Goal: Task Accomplishment & Management: Manage account settings

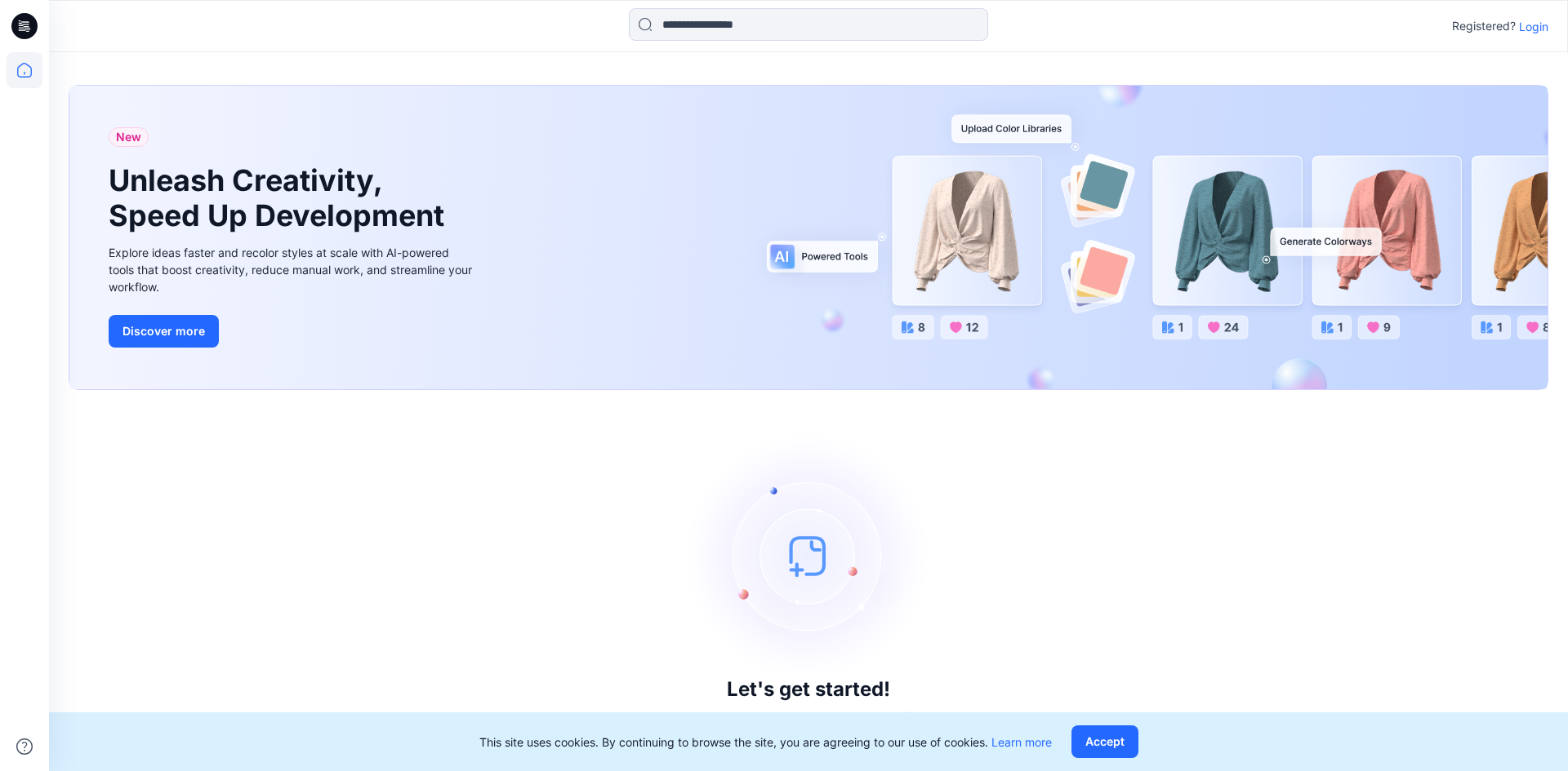
click at [1542, 19] on p "Login" at bounding box center [1533, 26] width 29 height 17
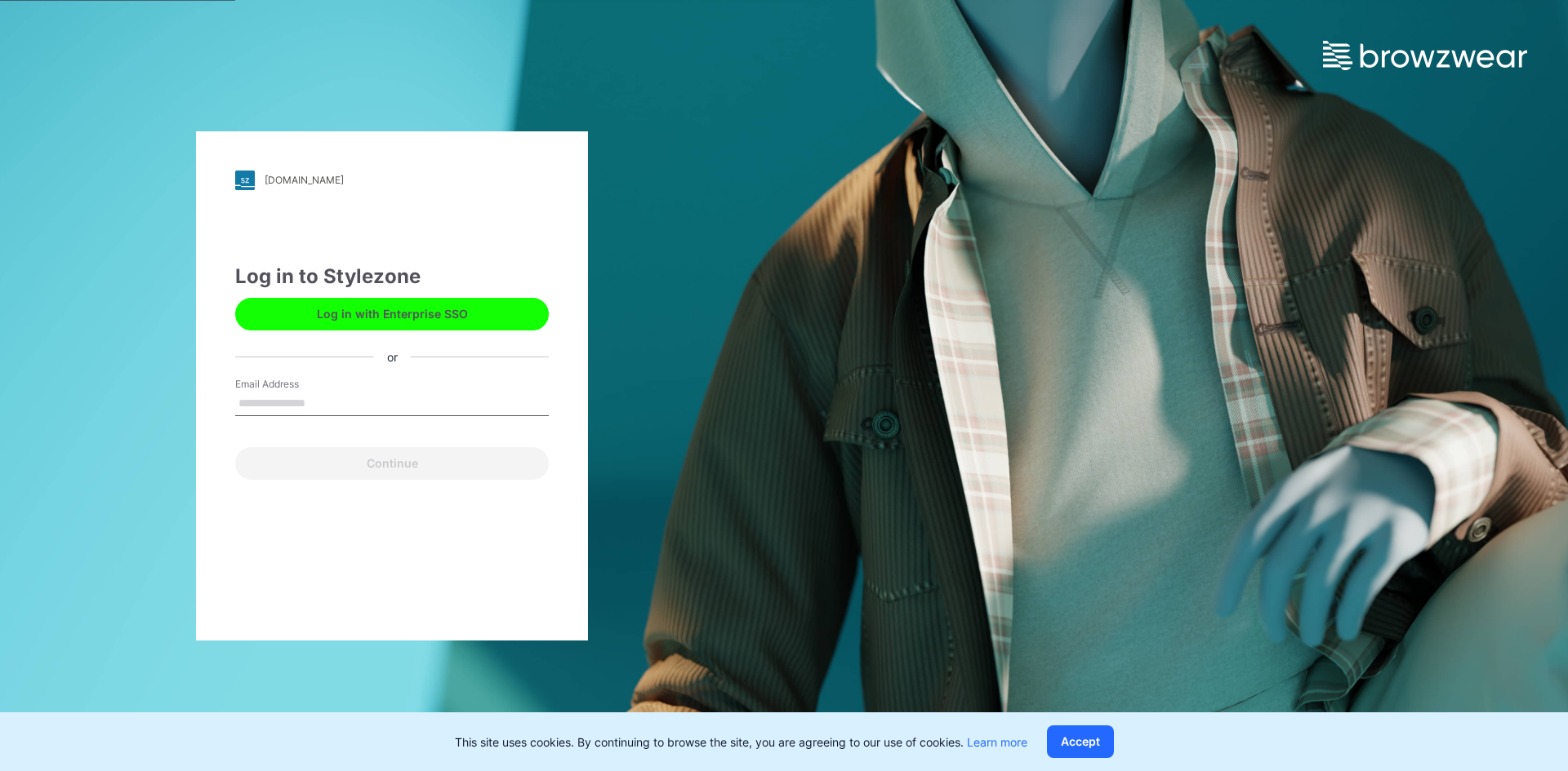
click at [448, 396] on input "Email Address" at bounding box center [392, 404] width 314 height 25
click at [409, 402] on input "Email Address" at bounding box center [392, 404] width 314 height 25
type input "**********"
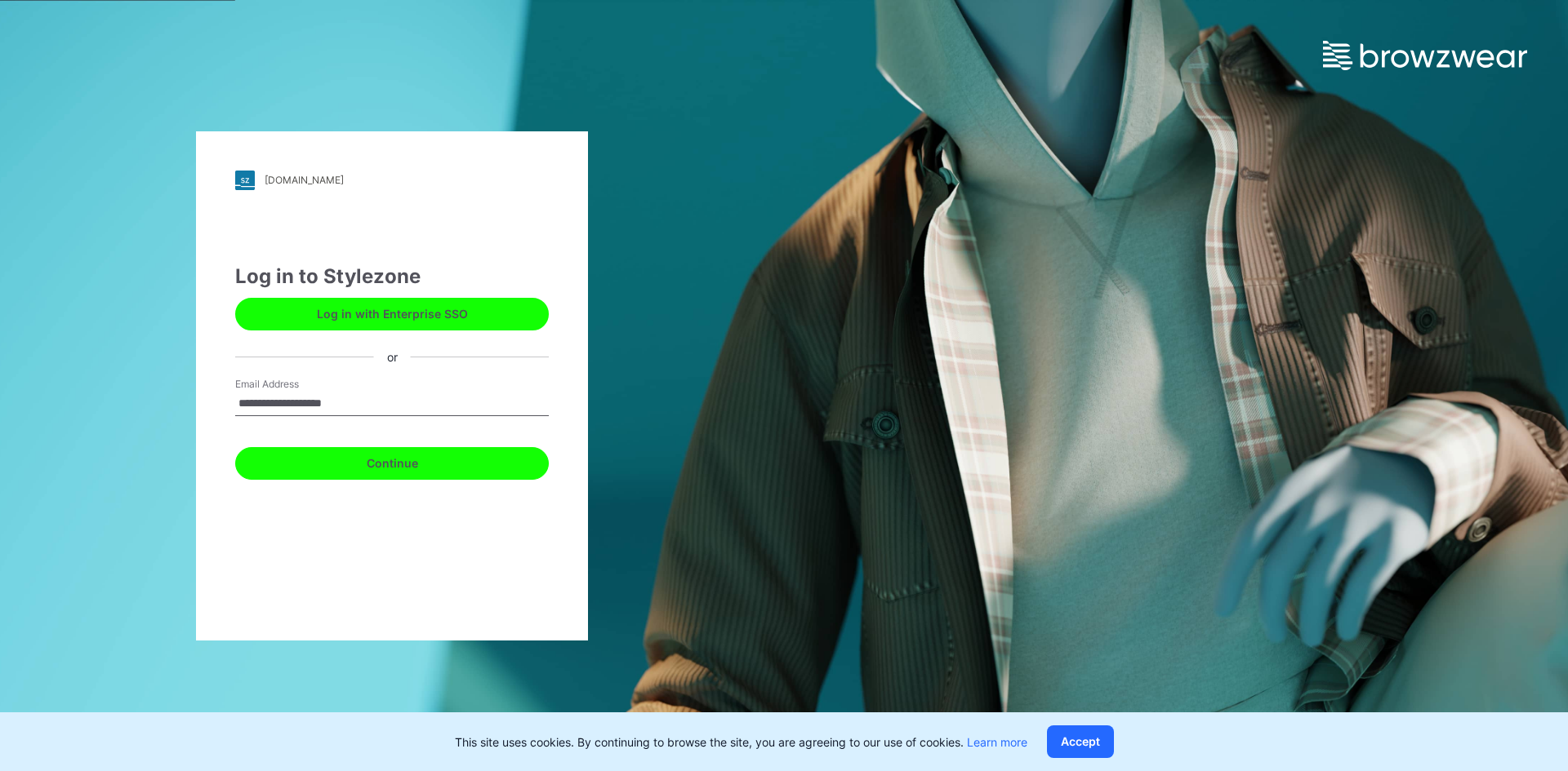
click at [452, 456] on button "Continue" at bounding box center [392, 464] width 314 height 33
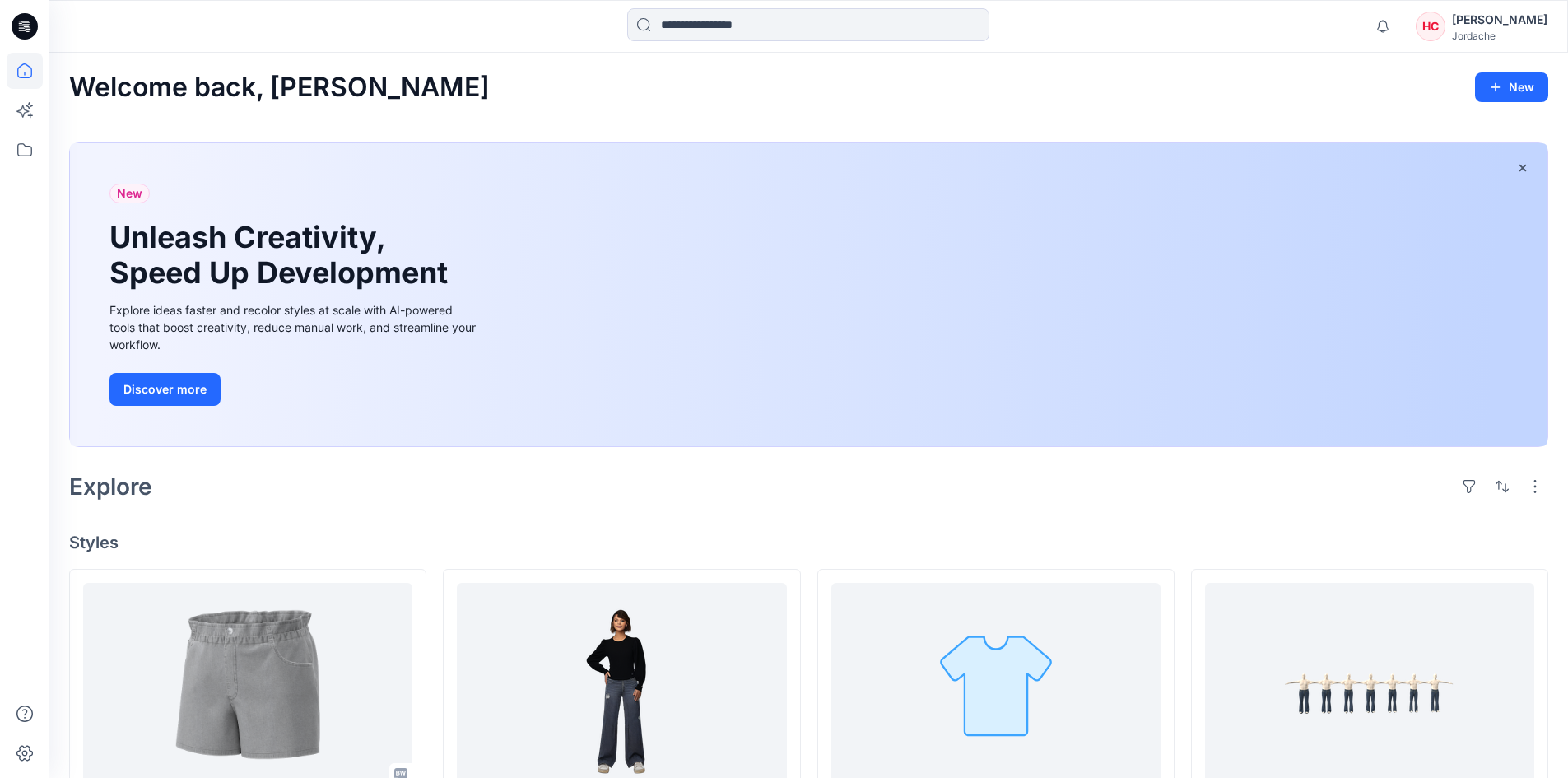
click at [1496, 26] on div "[PERSON_NAME]" at bounding box center [1500, 19] width 96 height 19
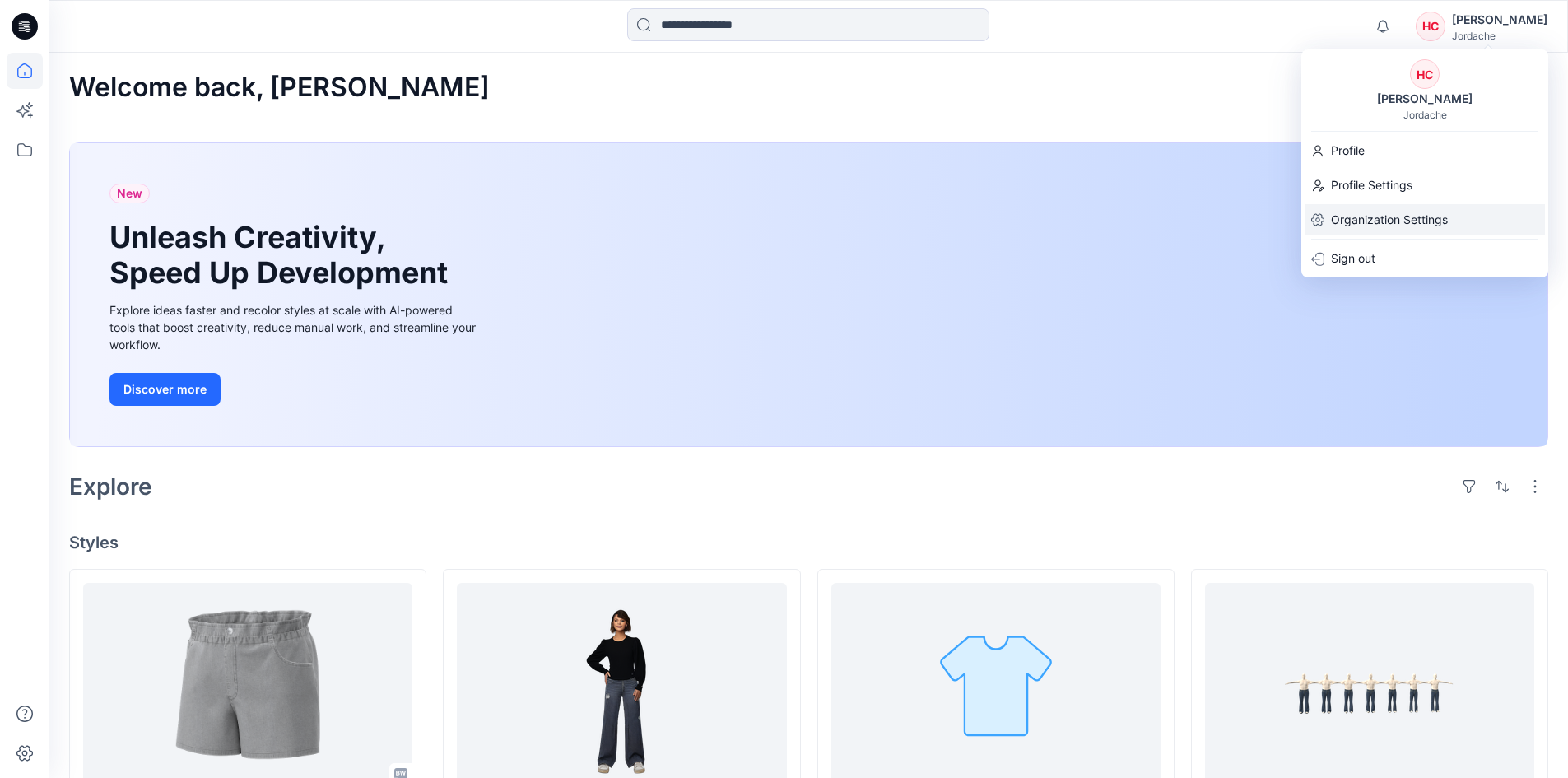
click at [1383, 225] on p "Organization Settings" at bounding box center [1389, 220] width 117 height 31
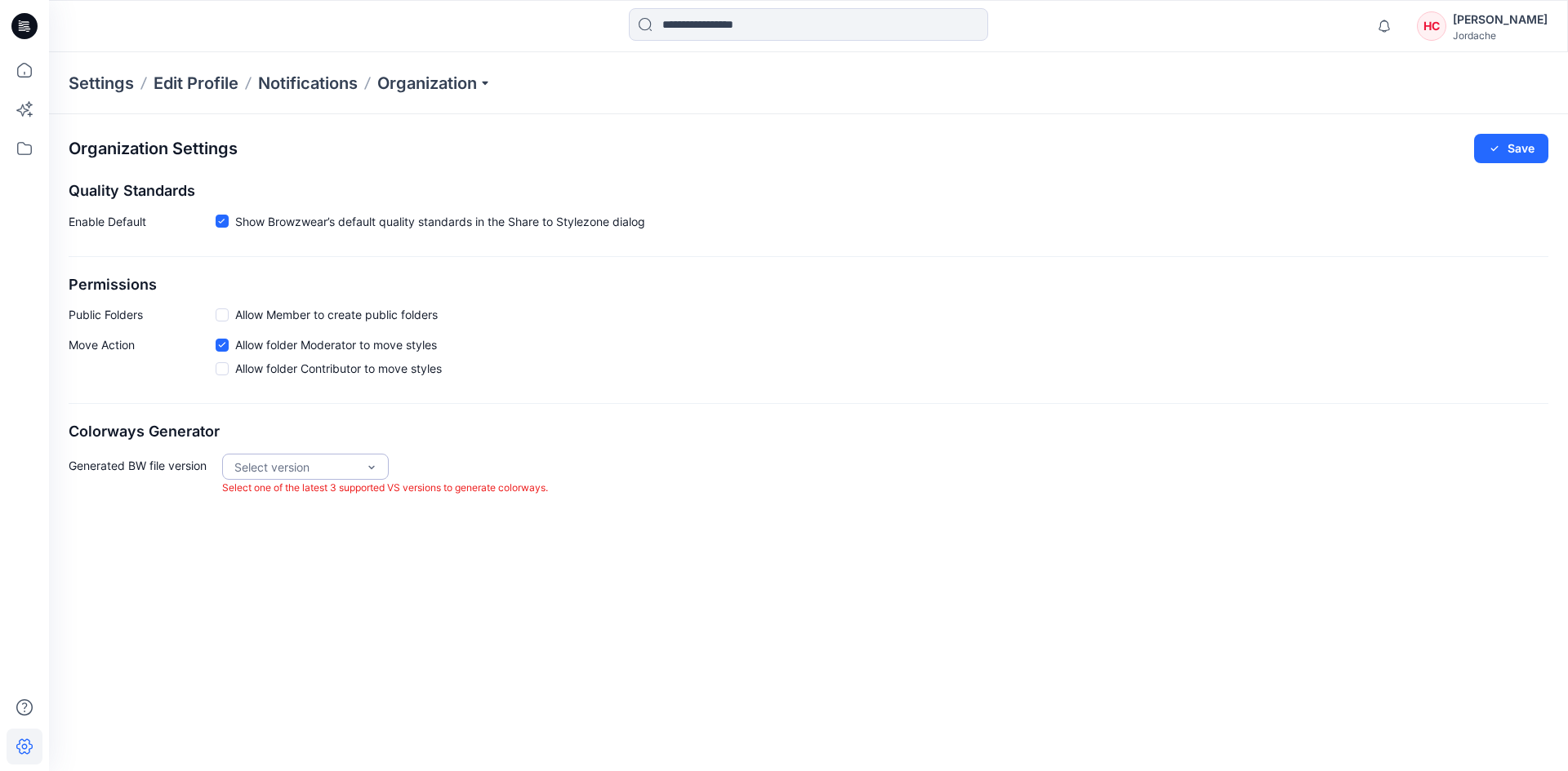
click at [338, 466] on div "Select version" at bounding box center [295, 467] width 122 height 17
click at [308, 512] on div "VS 2025.2" at bounding box center [305, 500] width 160 height 28
click at [342, 466] on div "VS 2025.2" at bounding box center [295, 467] width 122 height 17
click at [284, 560] on div "VS 2024.2" at bounding box center [305, 557] width 160 height 28
click at [872, 418] on div "Organization Settings Save Quality Standards Enable Default Show Browzwear’s de…" at bounding box center [809, 323] width 1519 height 418
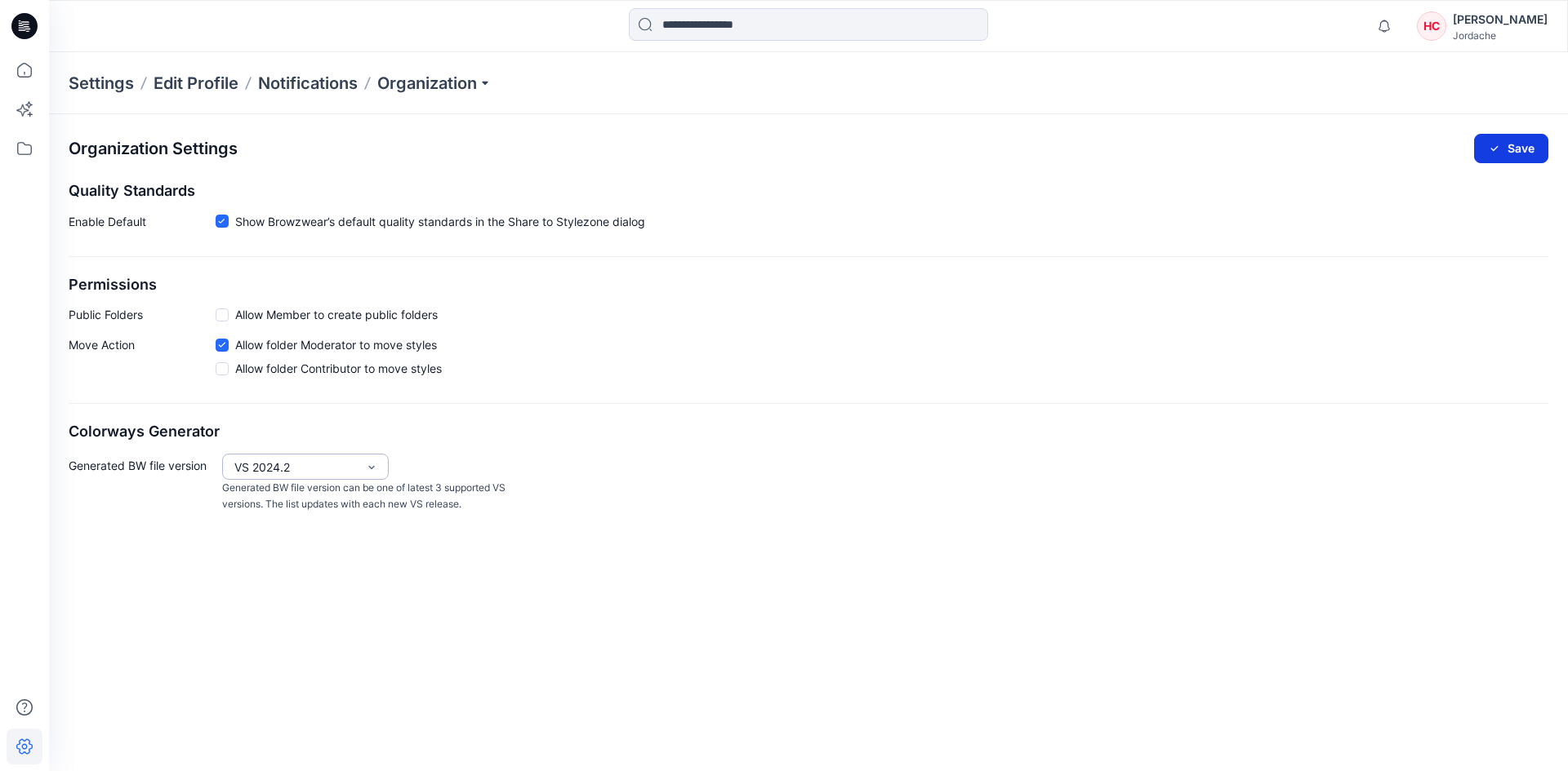
click at [1529, 155] on button "Save" at bounding box center [1511, 149] width 75 height 29
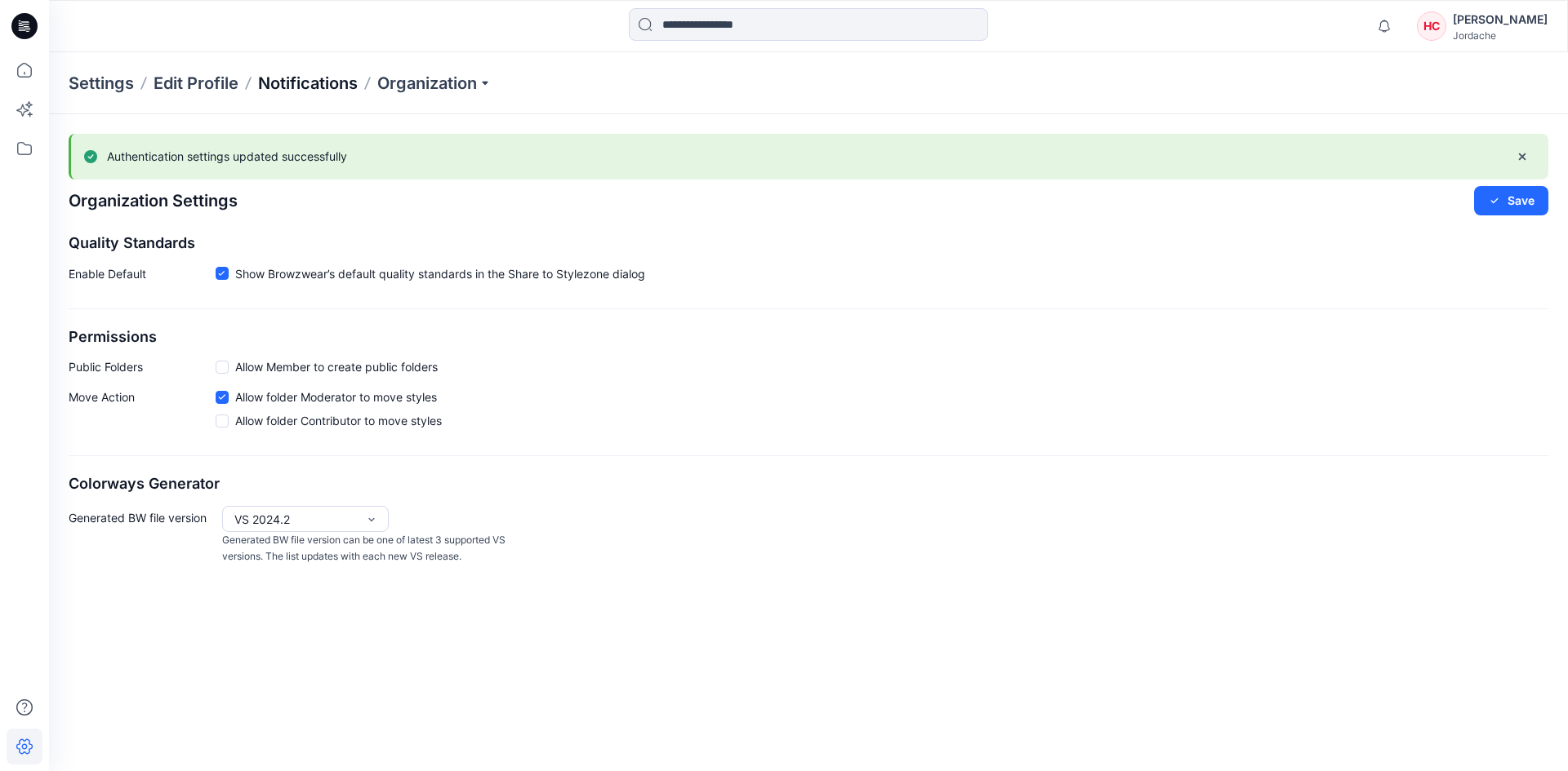
click at [308, 87] on p "Notifications" at bounding box center [307, 83] width 99 height 23
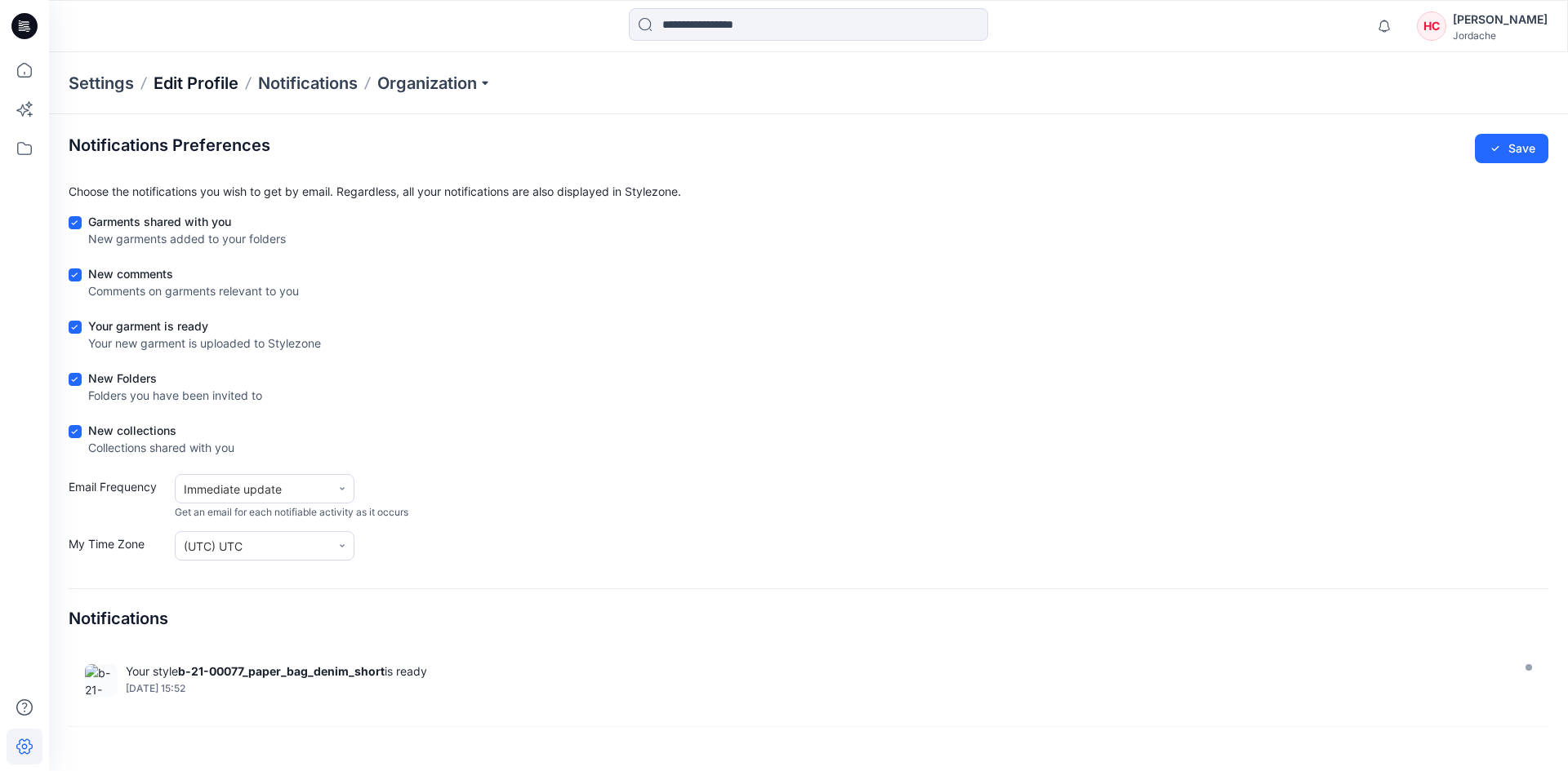
click at [188, 79] on p "Edit Profile" at bounding box center [195, 83] width 85 height 23
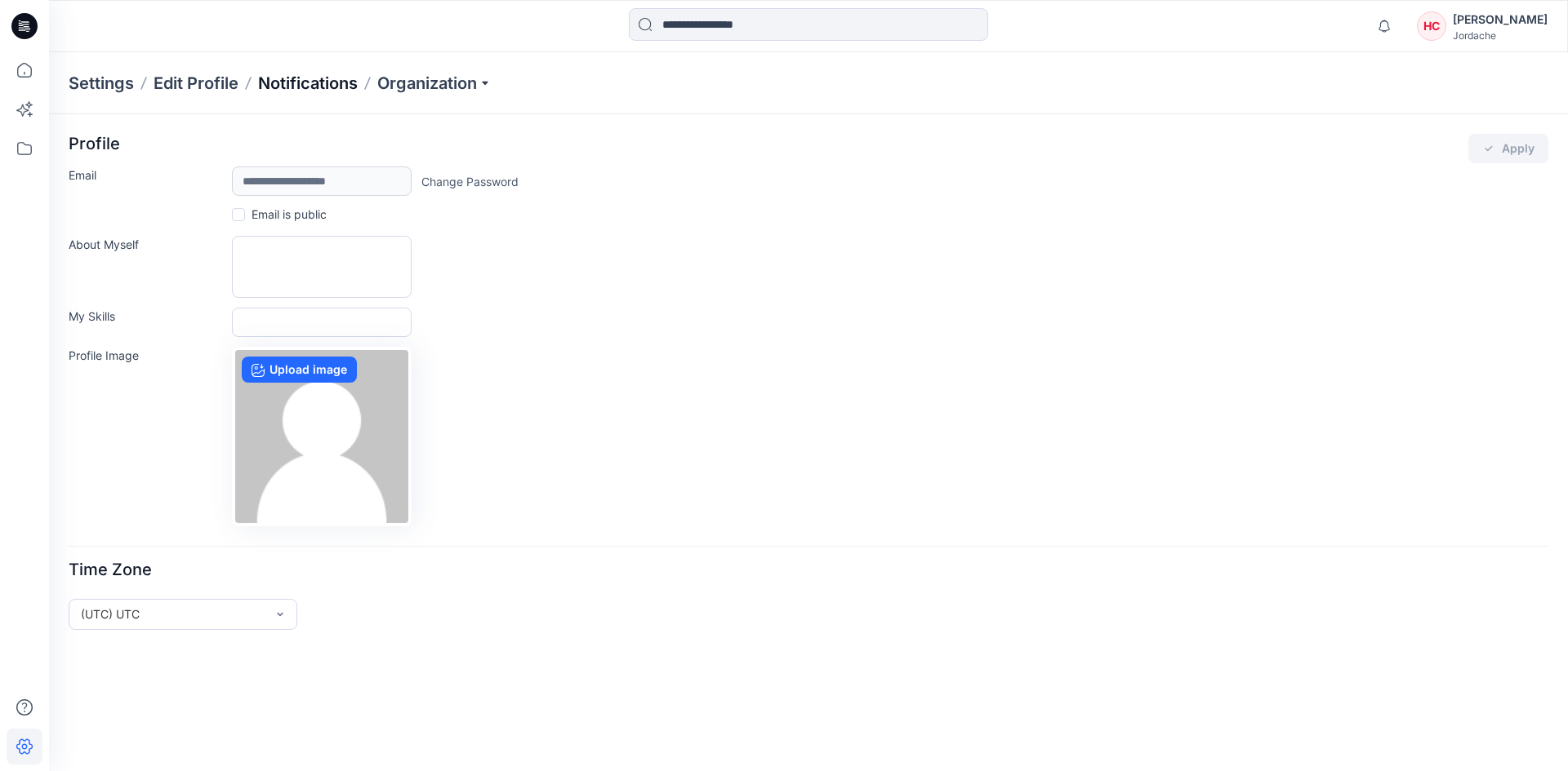
click at [312, 87] on p "Notifications" at bounding box center [307, 83] width 99 height 23
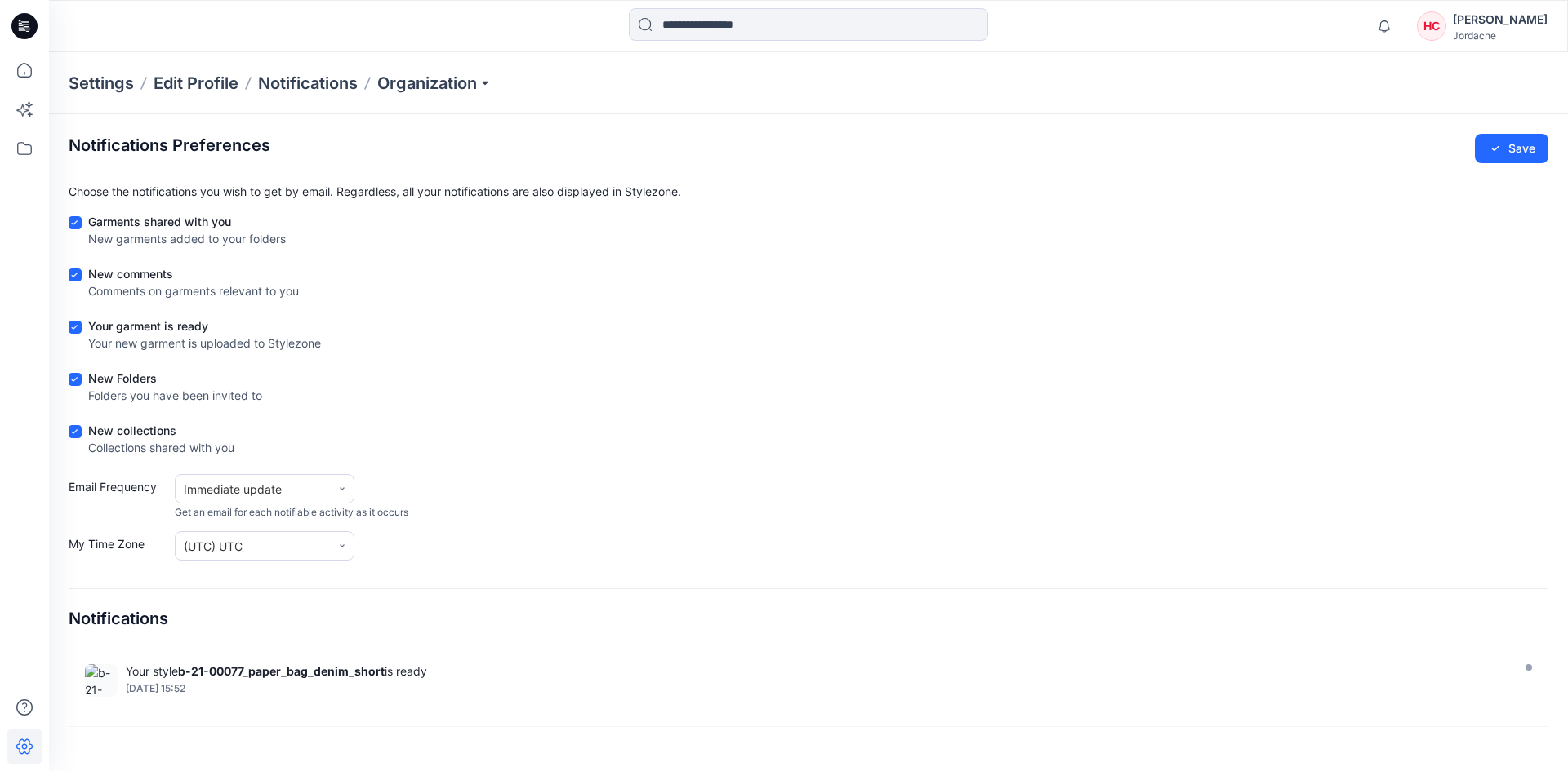
click at [99, 81] on p "Settings" at bounding box center [101, 83] width 66 height 23
click at [23, 120] on icon at bounding box center [24, 108] width 36 height 36
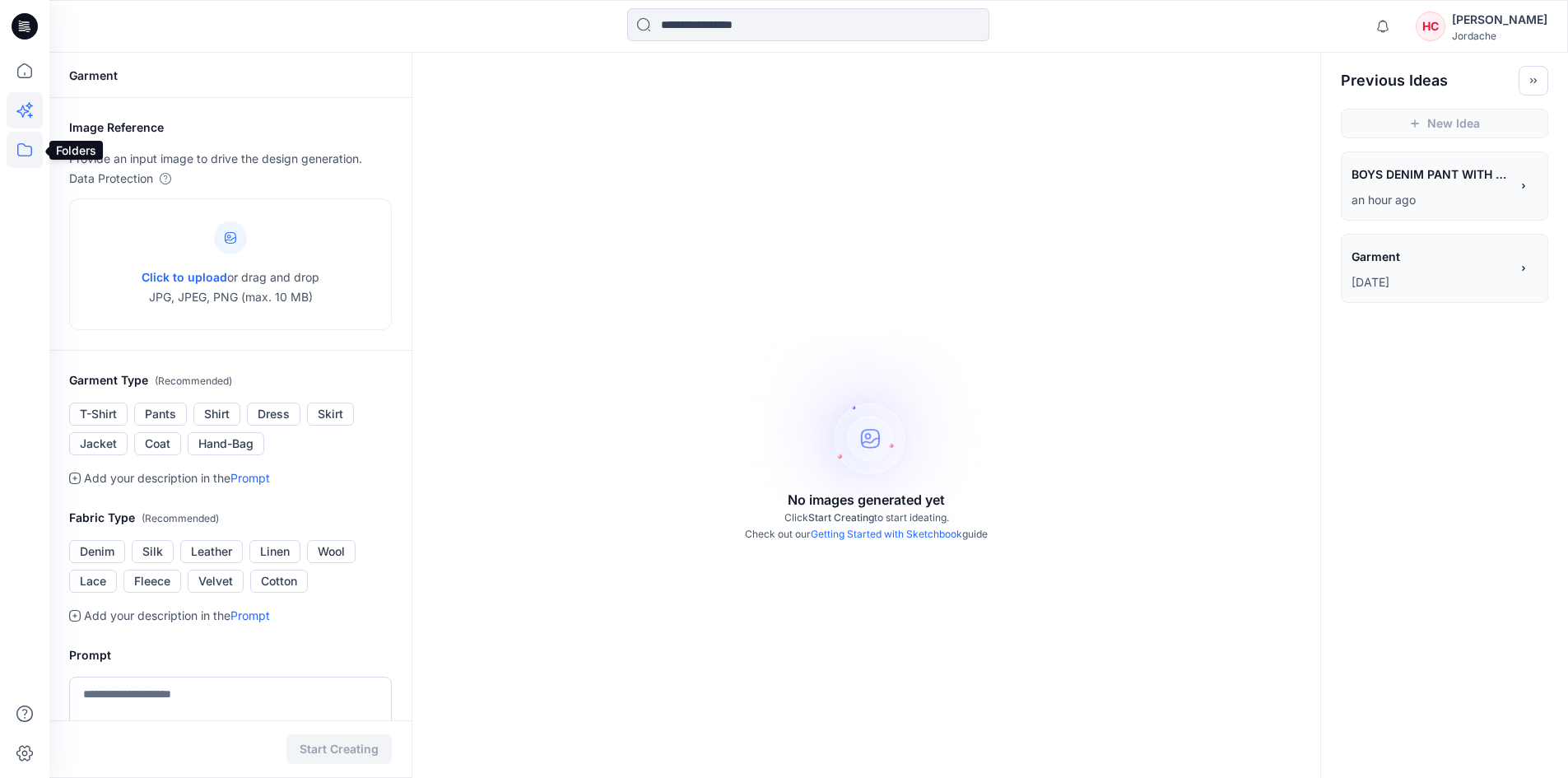
click at [28, 154] on icon at bounding box center [24, 149] width 36 height 36
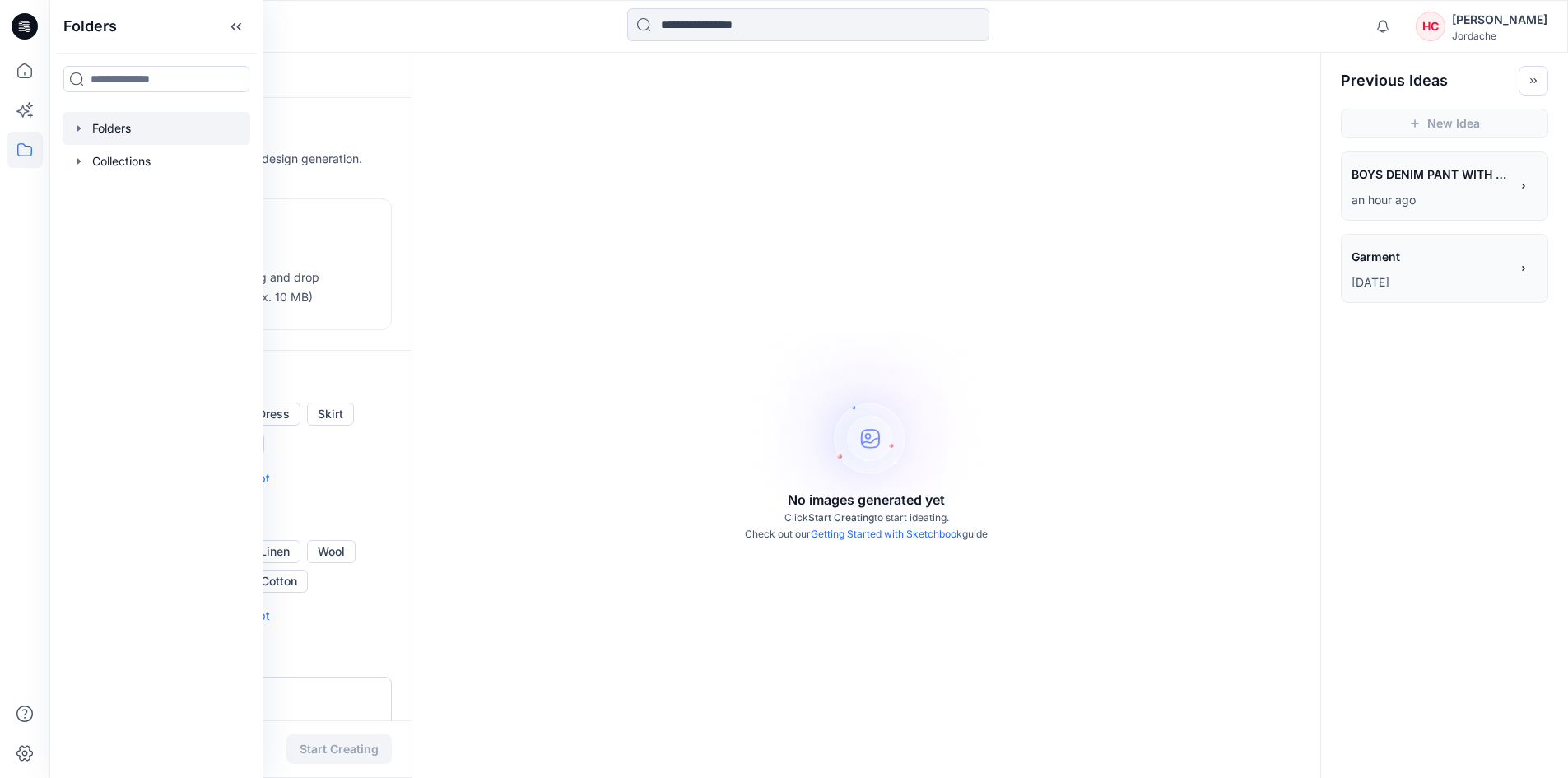
click at [81, 128] on icon "button" at bounding box center [79, 129] width 13 height 13
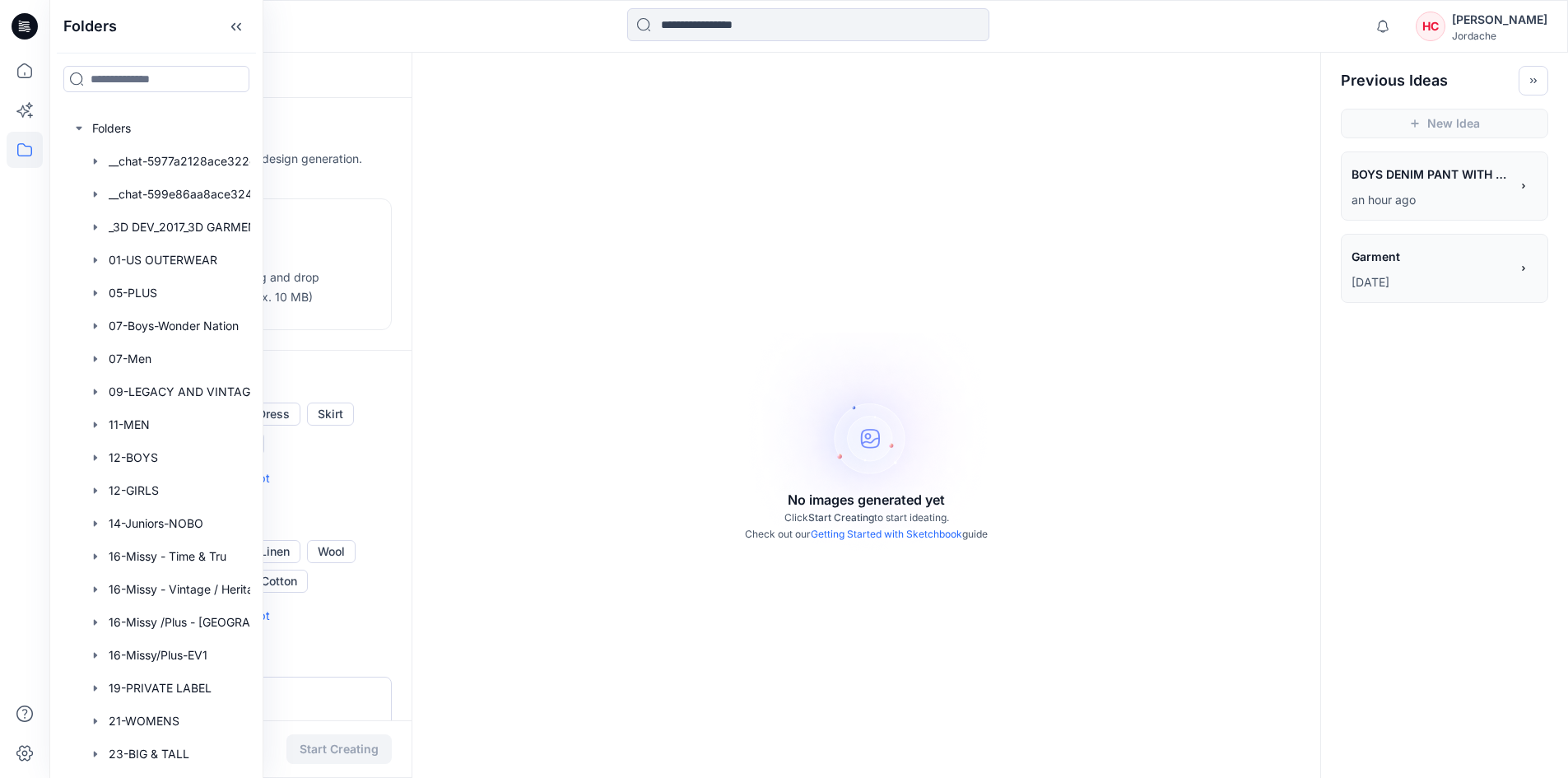
click at [1507, 22] on div "[PERSON_NAME]" at bounding box center [1500, 19] width 96 height 19
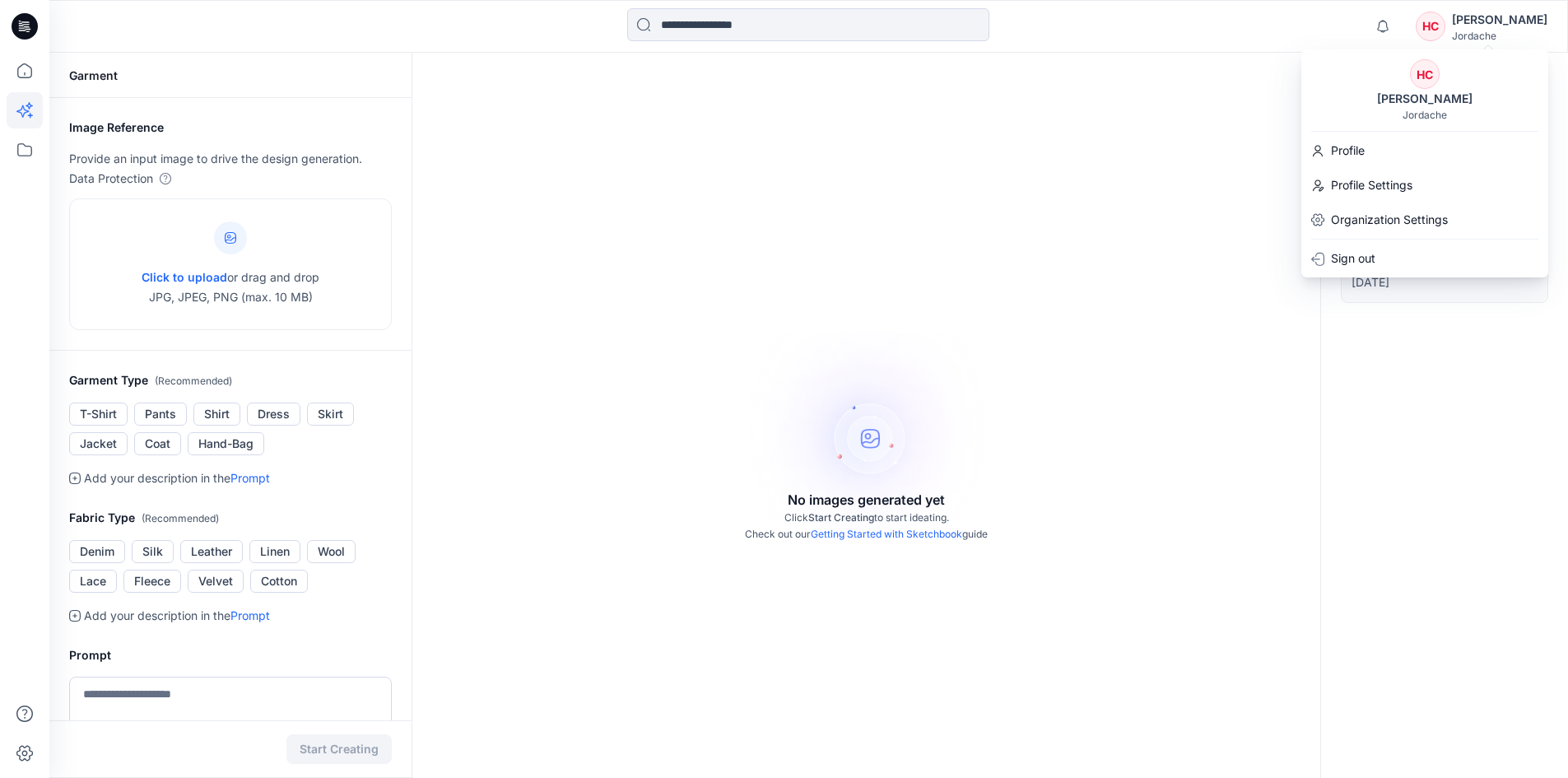
click at [19, 28] on icon at bounding box center [25, 26] width 27 height 52
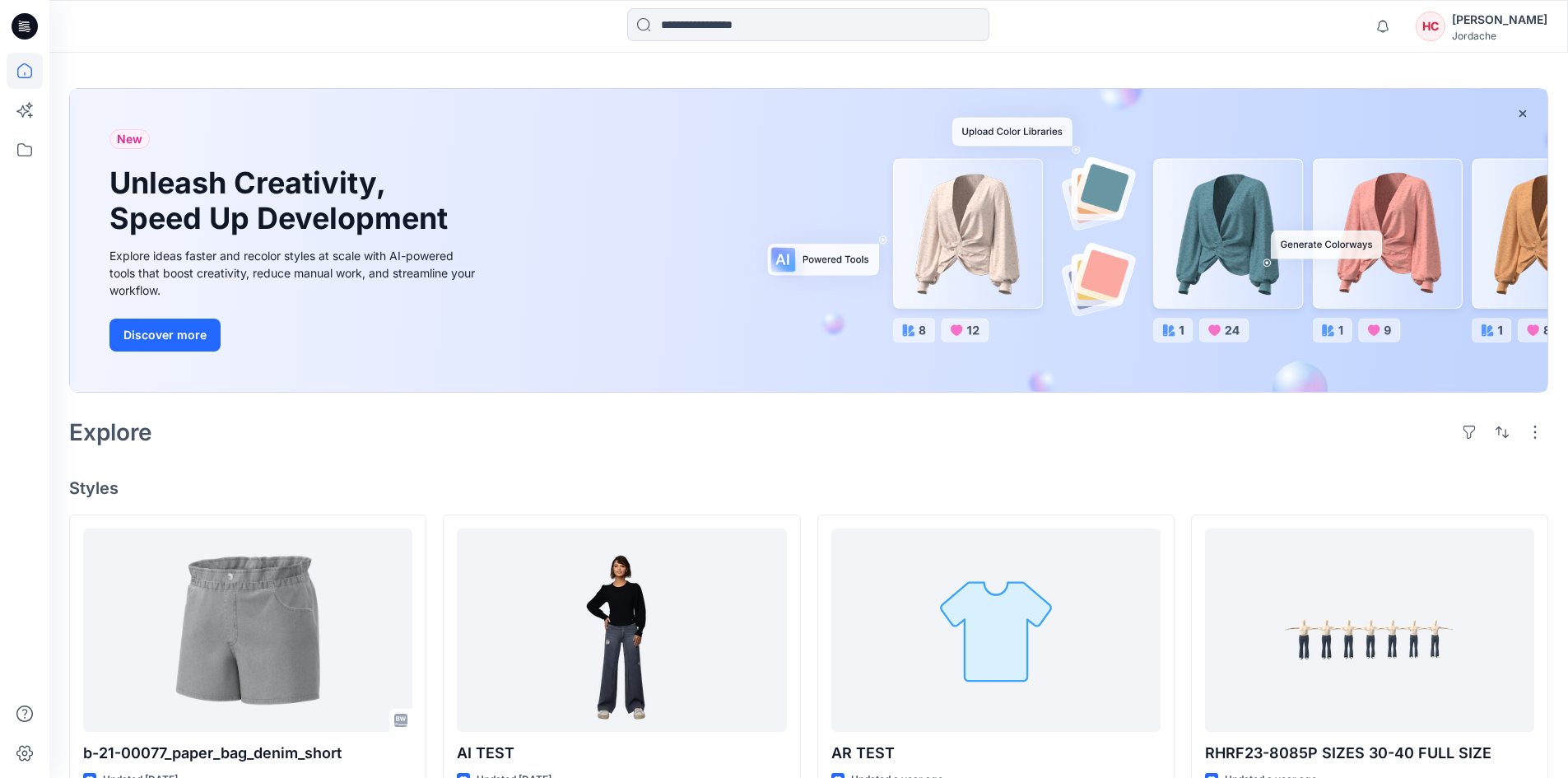
scroll to position [49, 0]
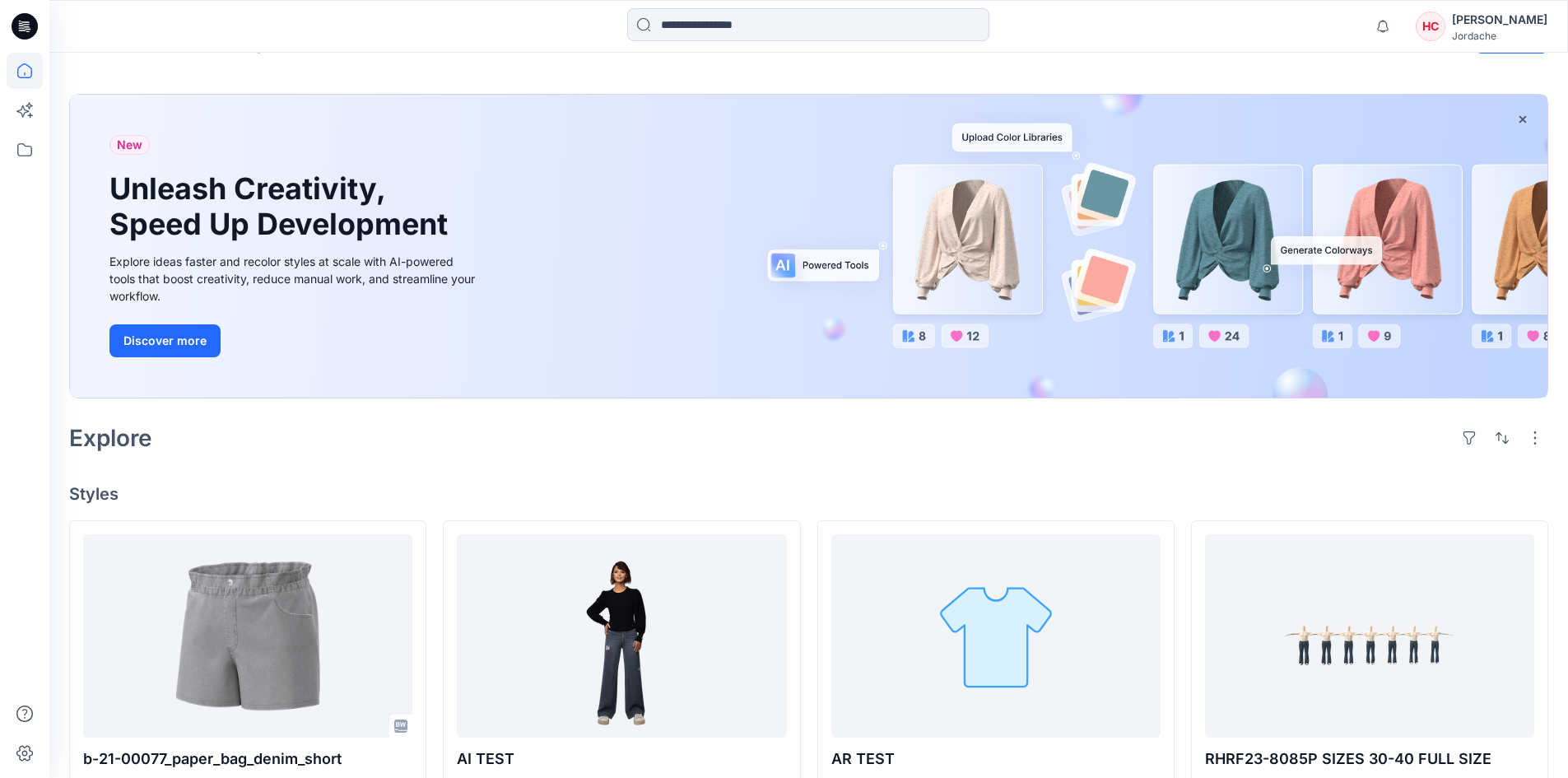
click at [989, 232] on div "New Unleash Creativity, Speed Up Development Explore ideas faster and recolor s…" at bounding box center [809, 246] width 1478 height 303
click at [182, 337] on button "Discover more" at bounding box center [165, 341] width 111 height 33
